Goal: Transaction & Acquisition: Purchase product/service

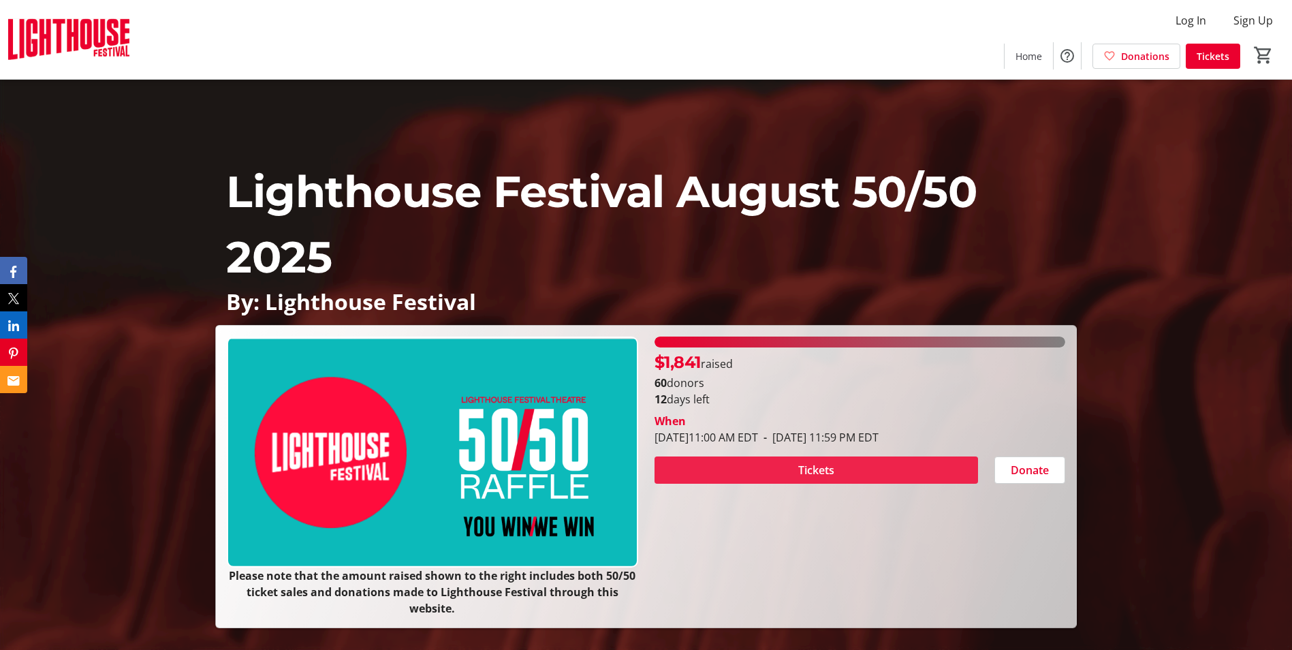
click at [916, 463] on span at bounding box center [815, 470] width 323 height 33
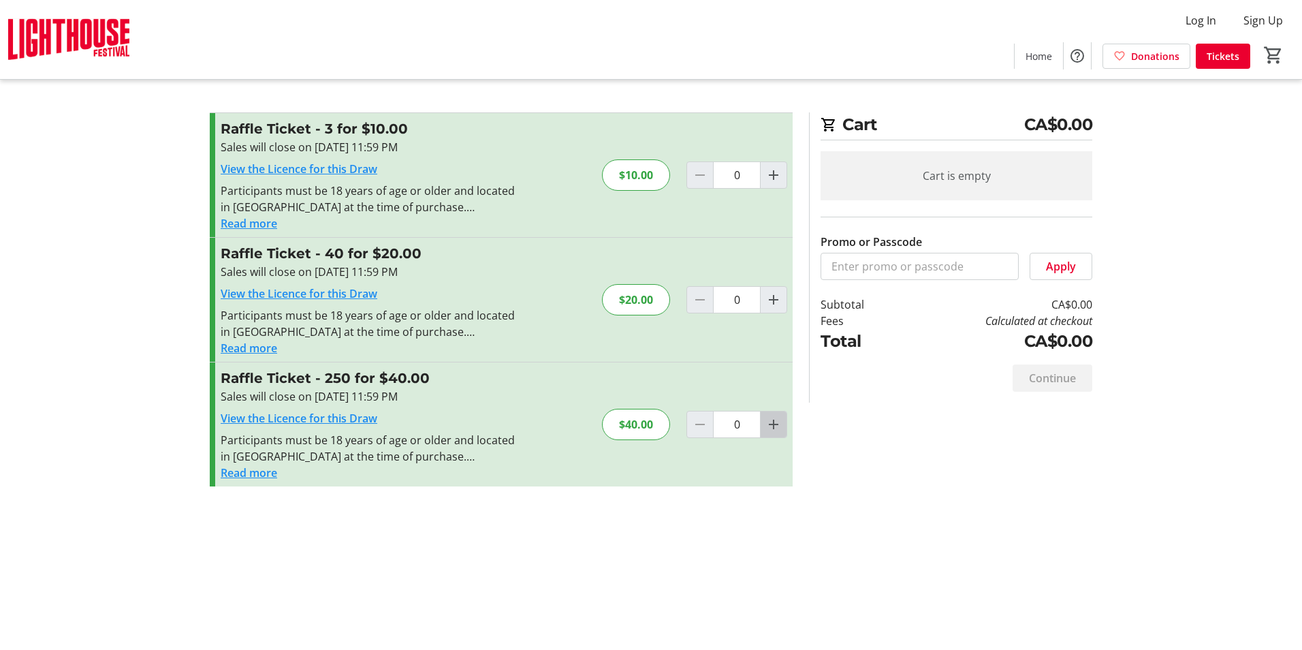
click at [775, 417] on mat-icon "Increment by one" at bounding box center [773, 424] width 16 height 16
type input "1"
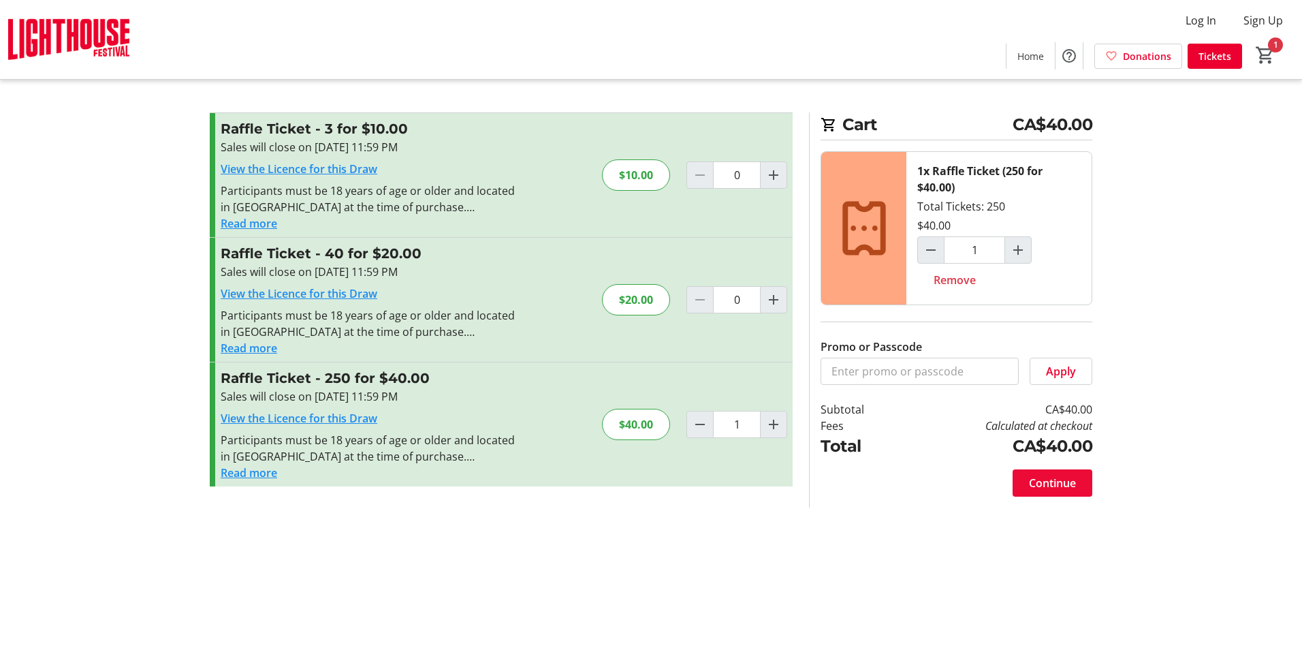
click at [1046, 477] on span "Continue" at bounding box center [1052, 483] width 47 height 16
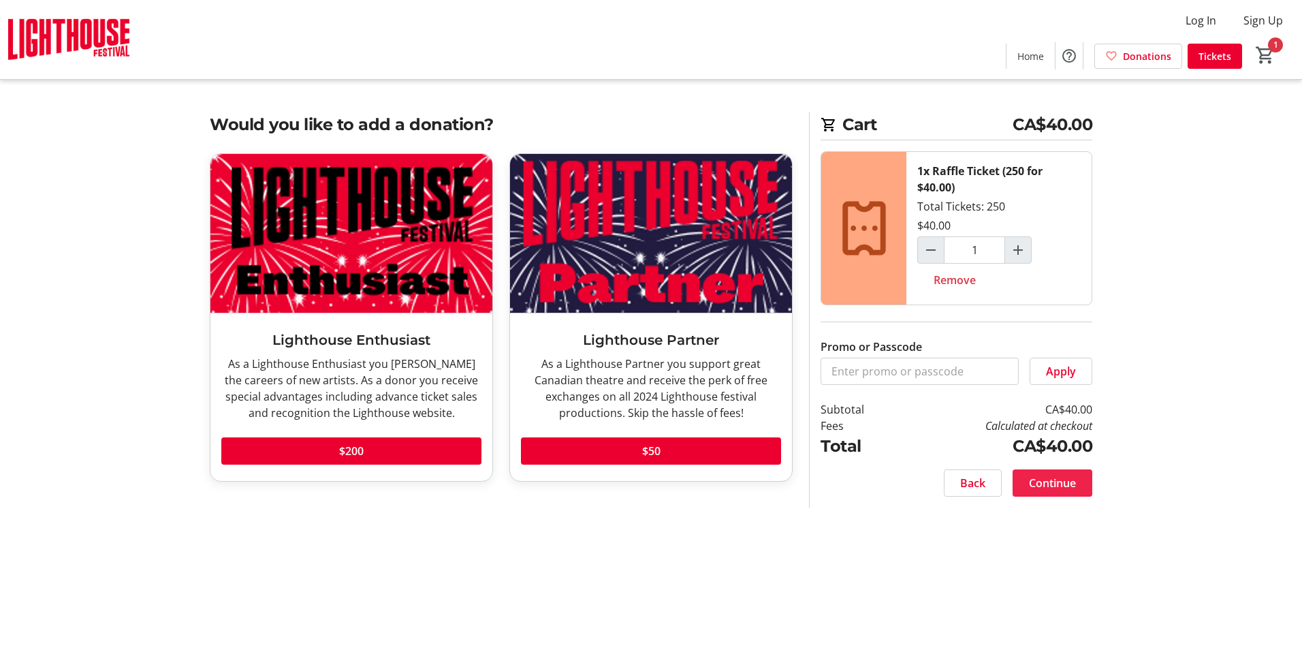
click at [1046, 477] on span "Continue" at bounding box center [1052, 483] width 47 height 16
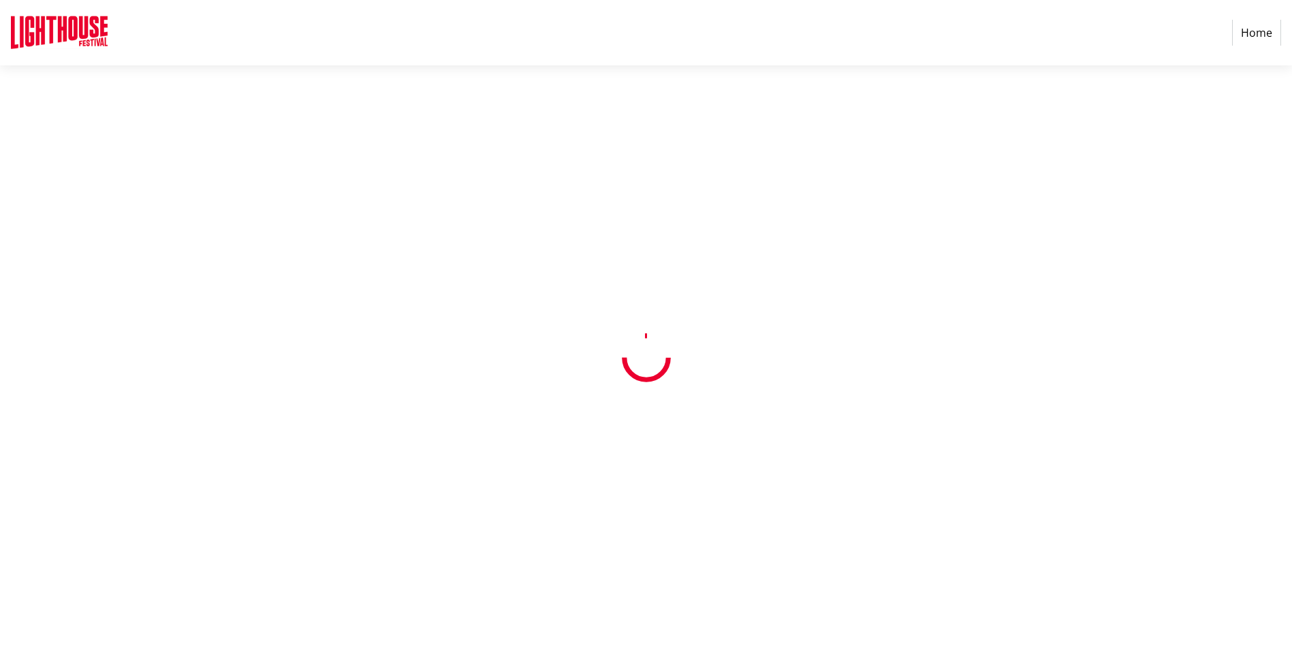
select select "CA"
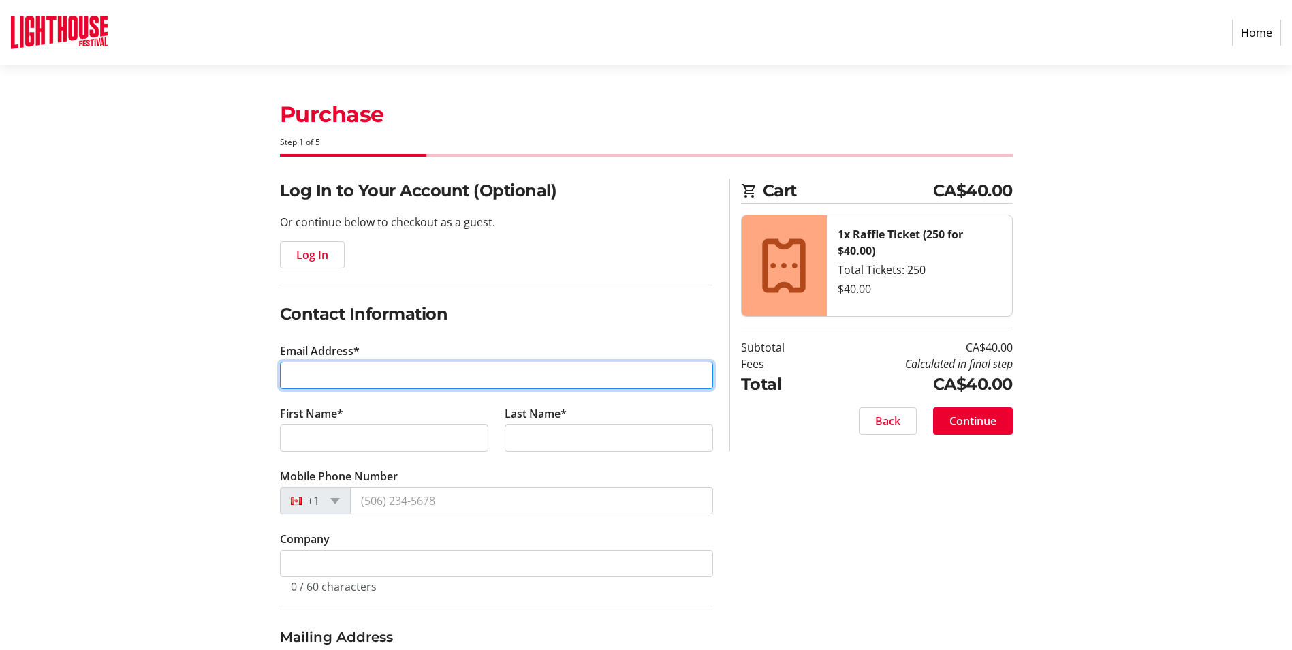
click at [388, 376] on input "Email Address*" at bounding box center [496, 375] width 433 height 27
type input "[EMAIL_ADDRESS][DOMAIN_NAME]"
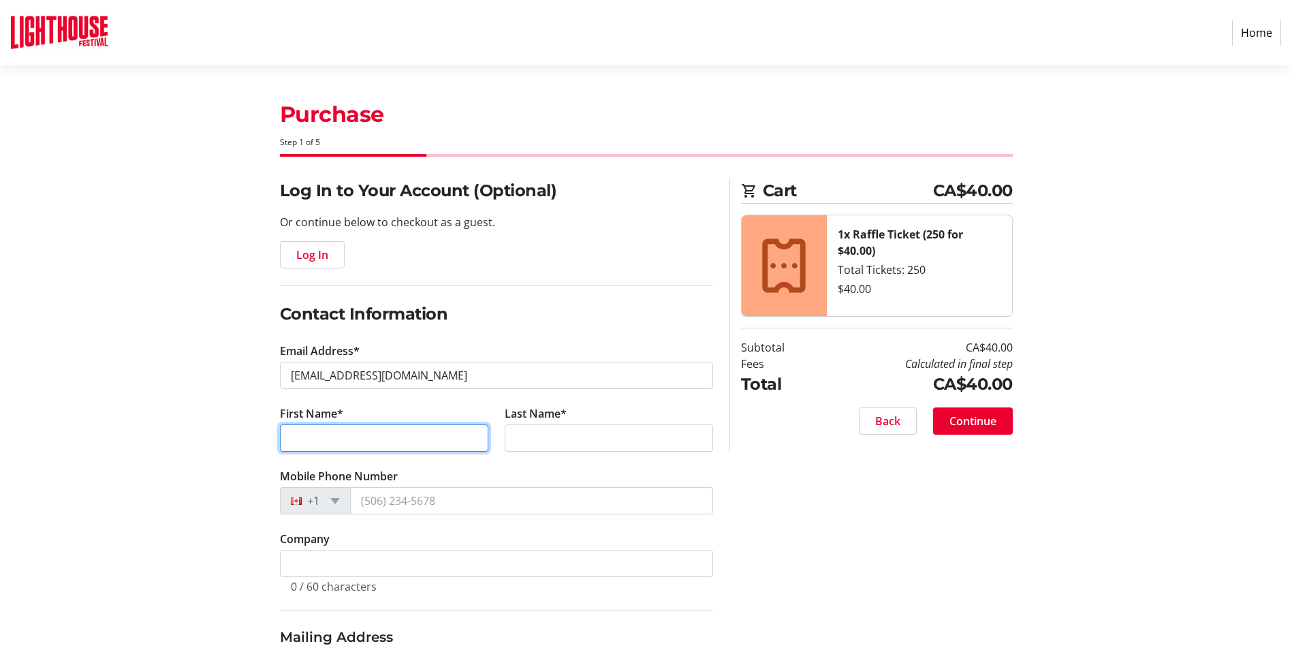
type input "[PERSON_NAME]"
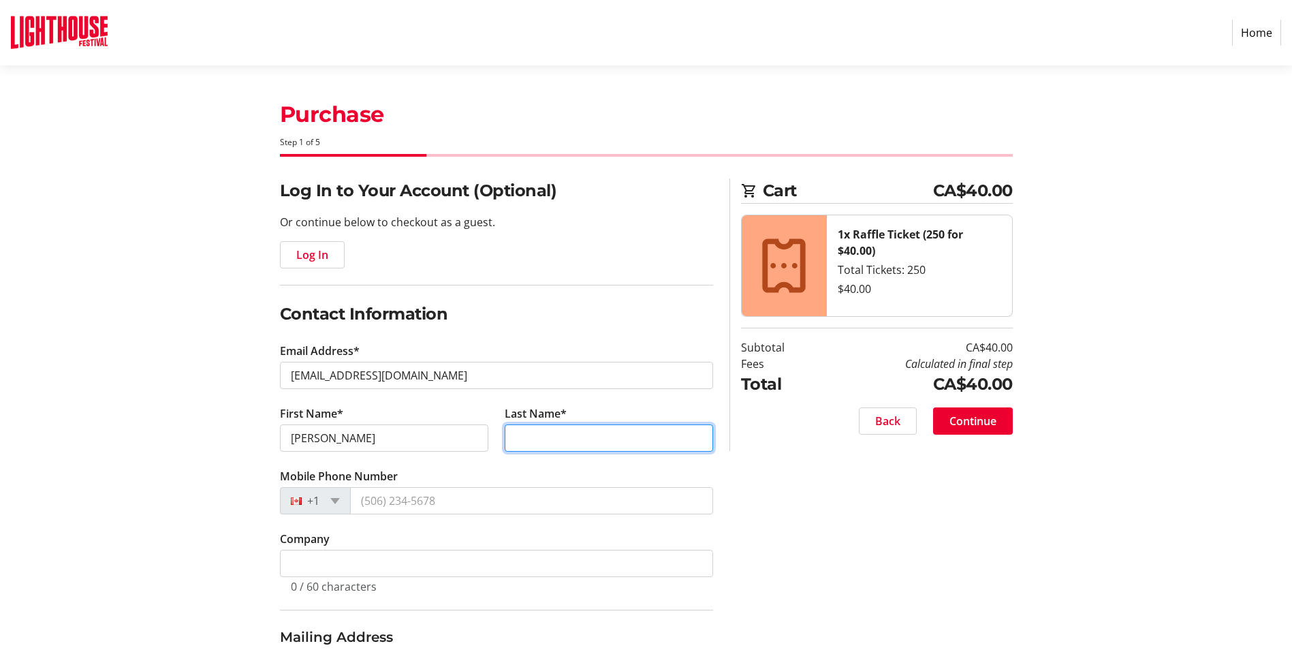
type input "[PERSON_NAME]"
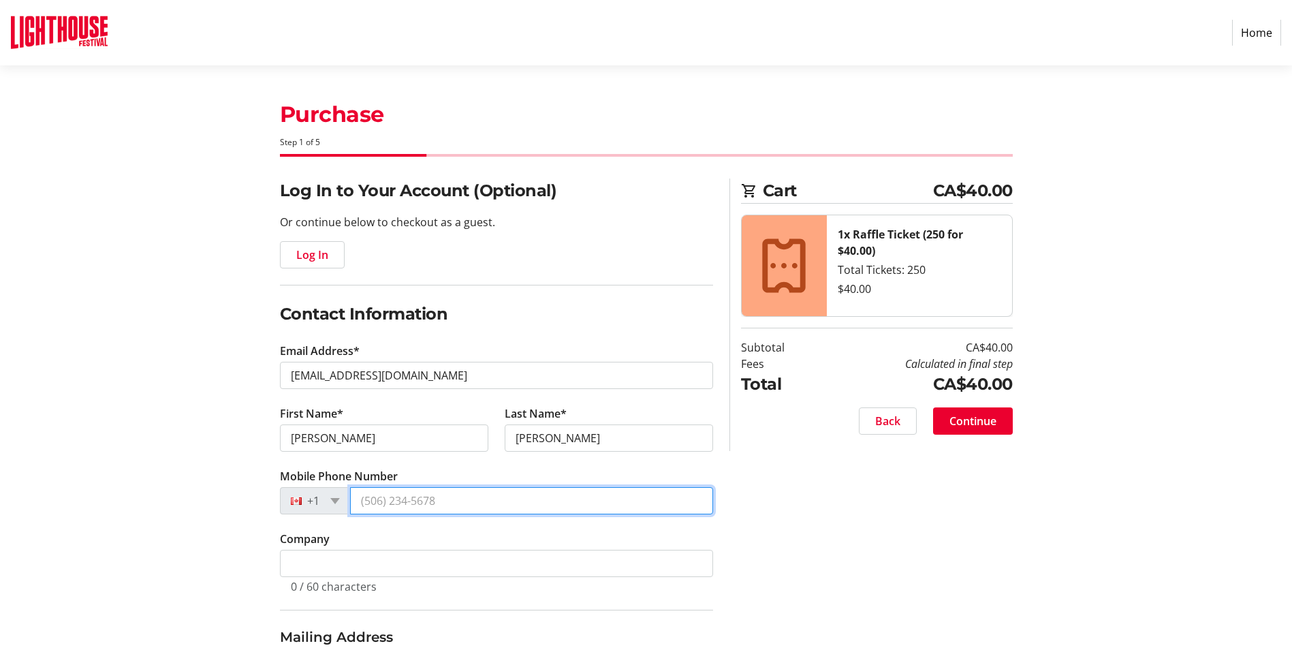
type input "[PHONE_NUMBER]"
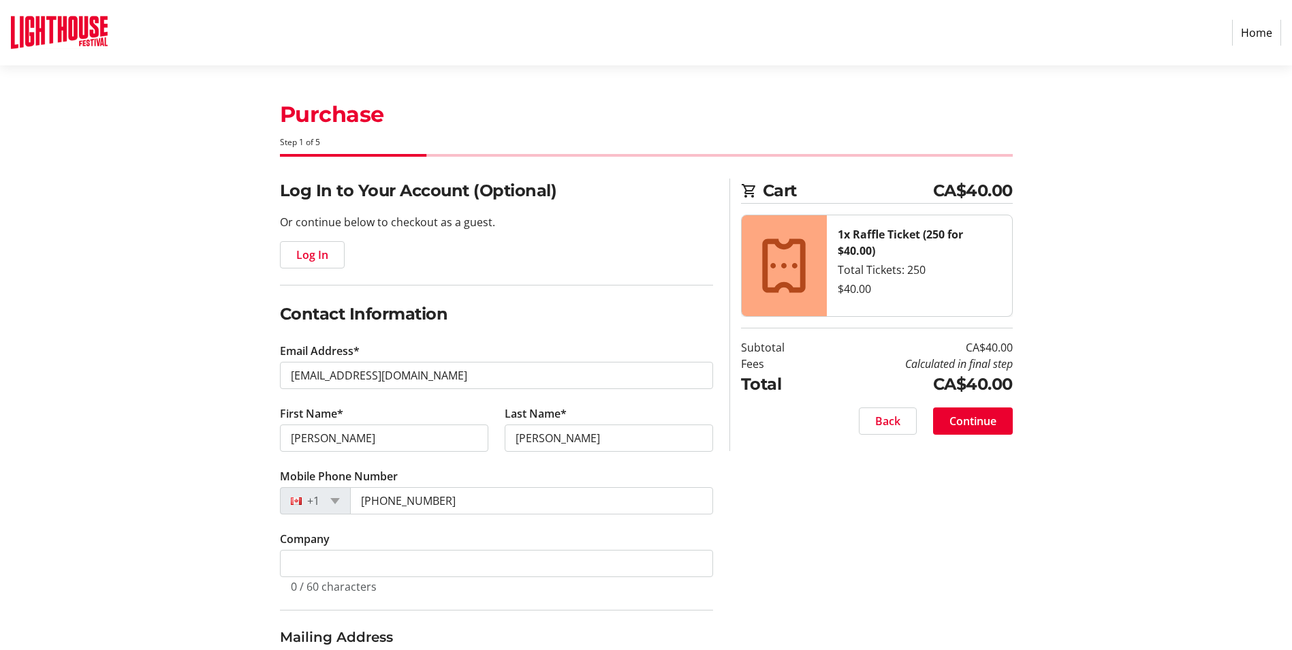
type input "[STREET_ADDRESS]"
type input "[GEOGRAPHIC_DATA]"
select select "ON"
type input "N0A 1N7"
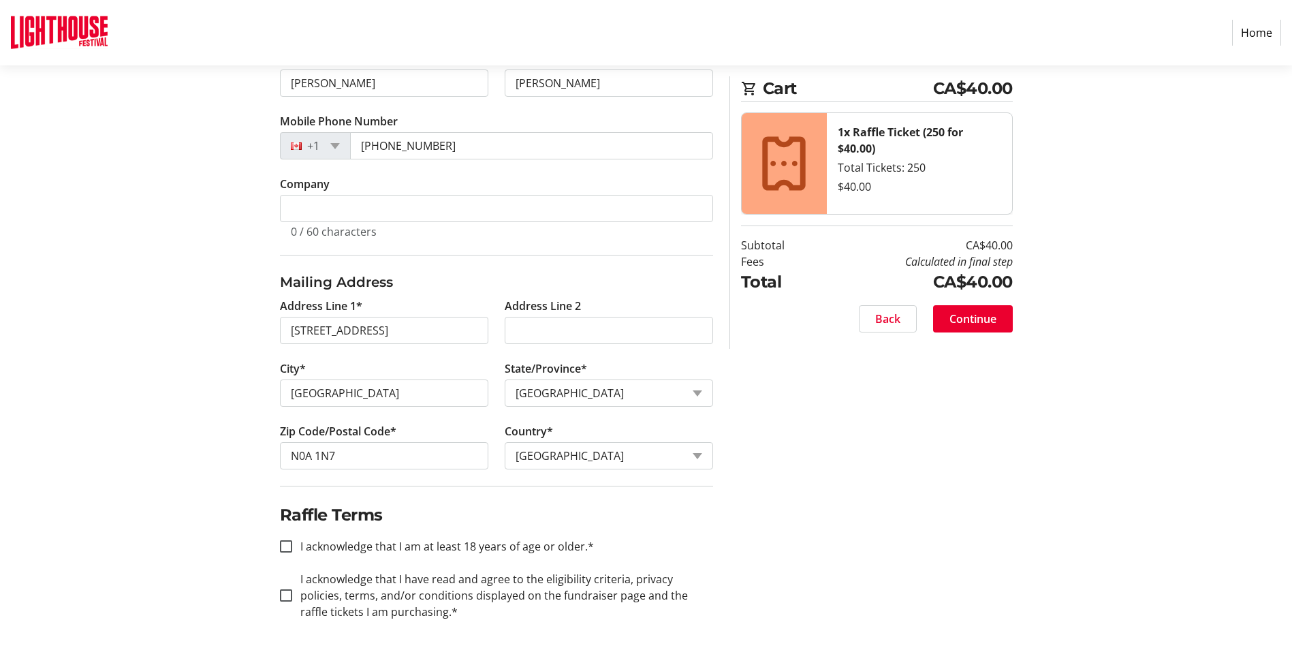
scroll to position [357, 0]
click at [286, 542] on input "I acknowledge that I am at least 18 years of age or older.*" at bounding box center [286, 543] width 12 height 12
checkbox input "true"
click at [285, 593] on input "I acknowledge that I have read and agree to the eligibility criteria, privacy p…" at bounding box center [286, 592] width 12 height 12
checkbox input "true"
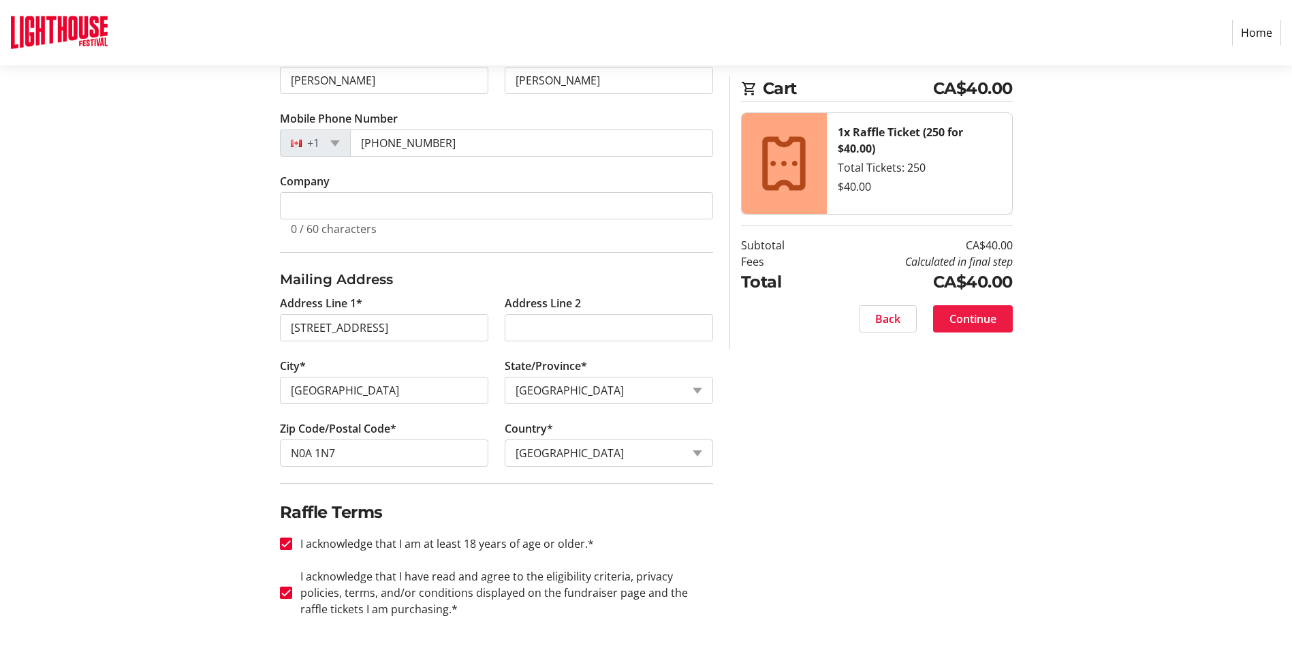
click at [974, 312] on span "Continue" at bounding box center [972, 319] width 47 height 16
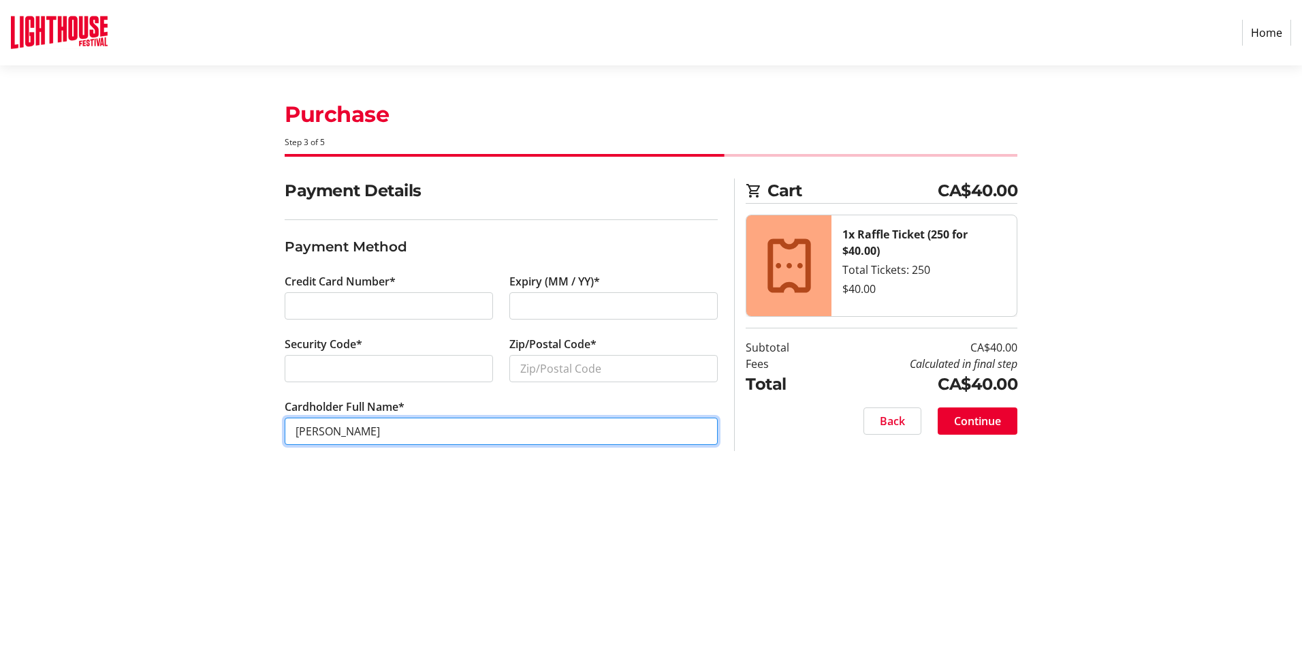
click at [291, 430] on input "[PERSON_NAME]" at bounding box center [501, 430] width 433 height 27
click at [358, 431] on input "[PERSON_NAME]" at bounding box center [501, 430] width 433 height 27
type input "[PERSON_NAME]"
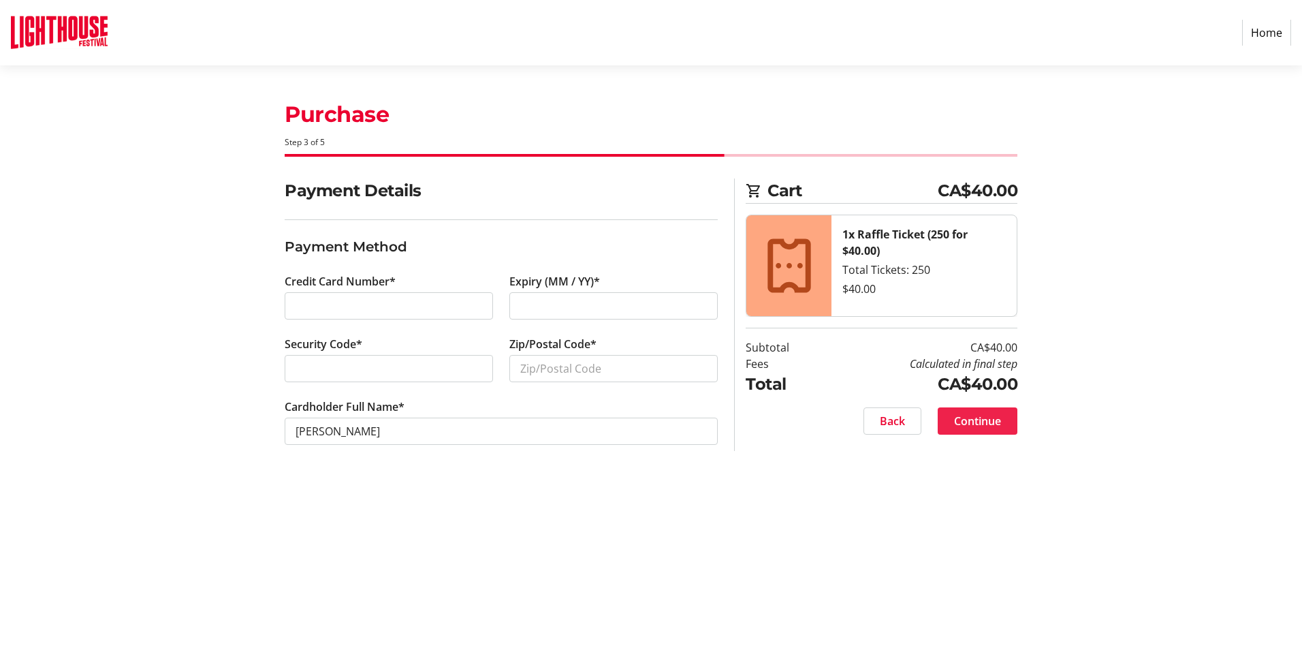
click at [976, 415] on span "Continue" at bounding box center [977, 421] width 47 height 16
click at [545, 368] on input "Zip/Postal Code*" at bounding box center [613, 368] width 208 height 27
click at [543, 366] on input "N0A1N7" at bounding box center [613, 368] width 208 height 27
type input "N0A 1N7"
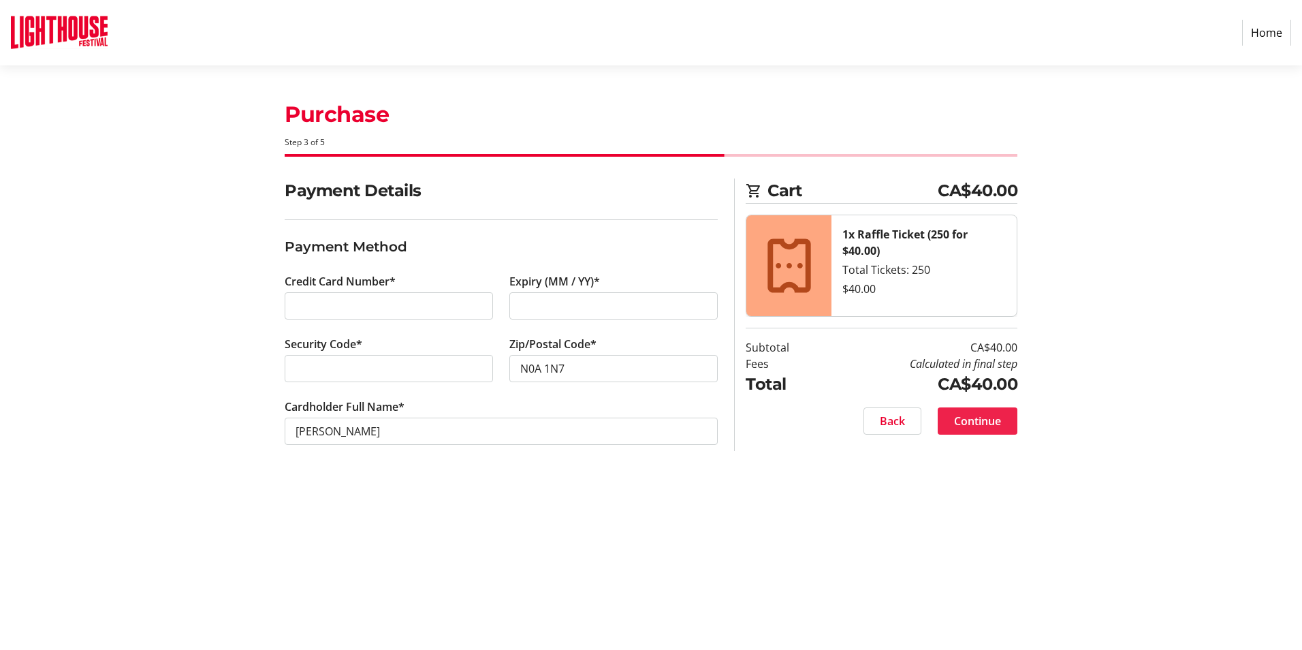
click at [971, 416] on span "Continue" at bounding box center [977, 421] width 47 height 16
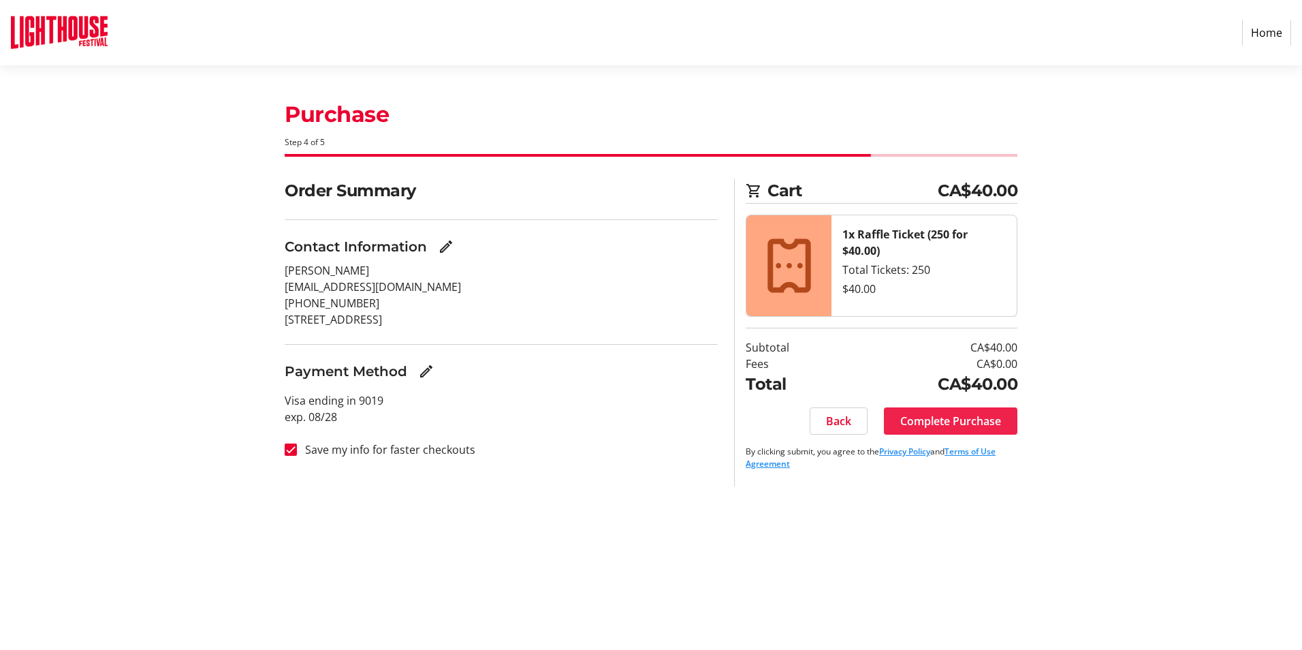
click at [966, 413] on span "Complete Purchase" at bounding box center [950, 421] width 101 height 16
